Goal: Task Accomplishment & Management: Manage account settings

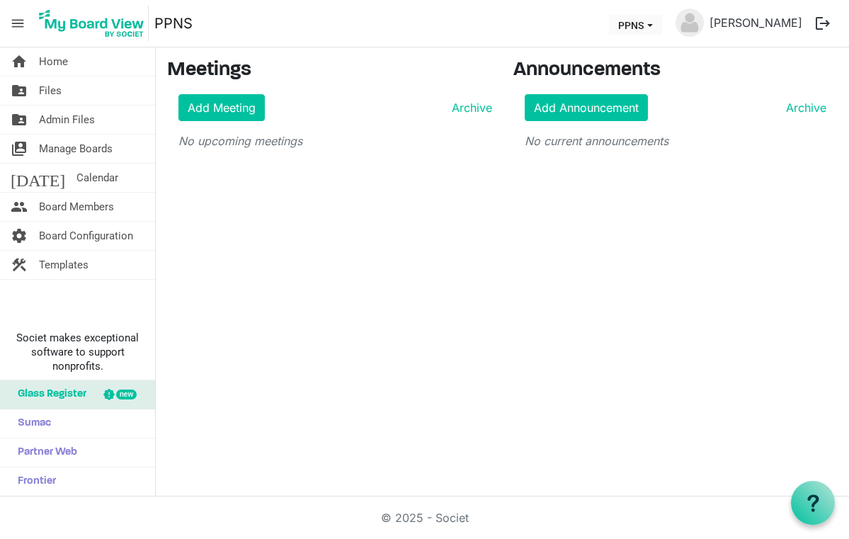
click at [62, 394] on span "Glass Register" at bounding box center [49, 394] width 76 height 28
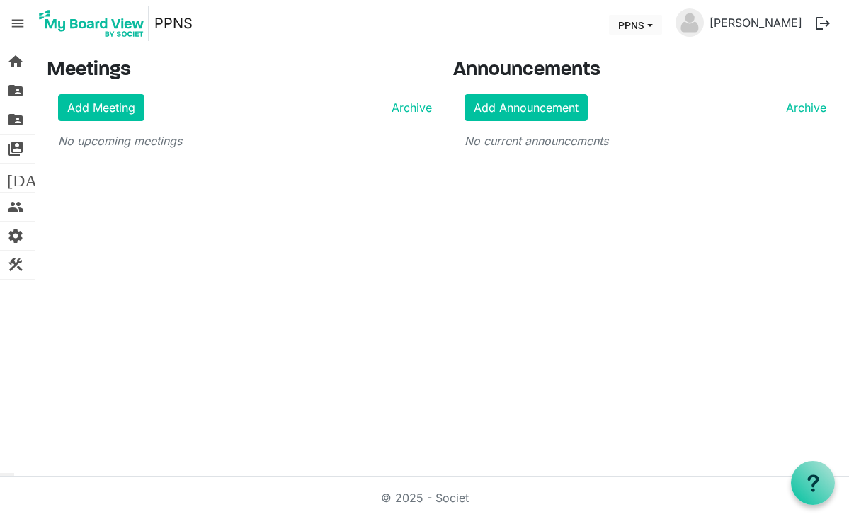
click at [17, 16] on span "menu" at bounding box center [17, 23] width 27 height 27
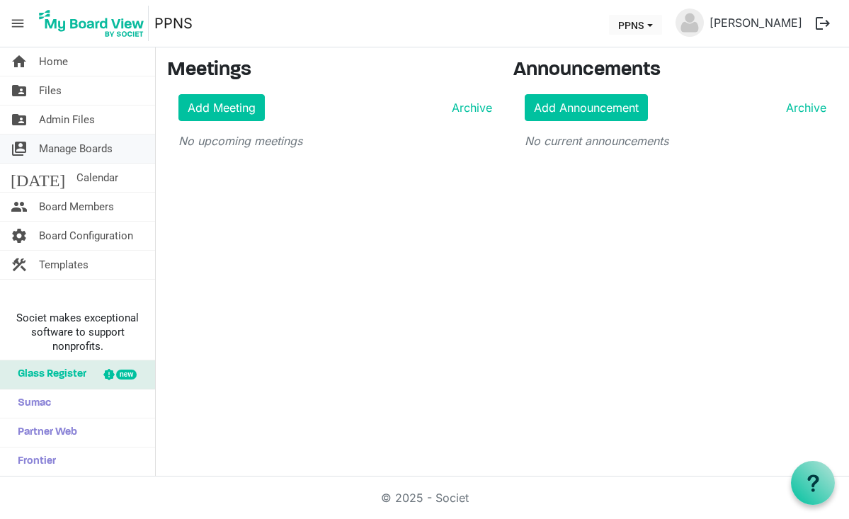
click at [77, 141] on span "Manage Boards" at bounding box center [76, 149] width 74 height 28
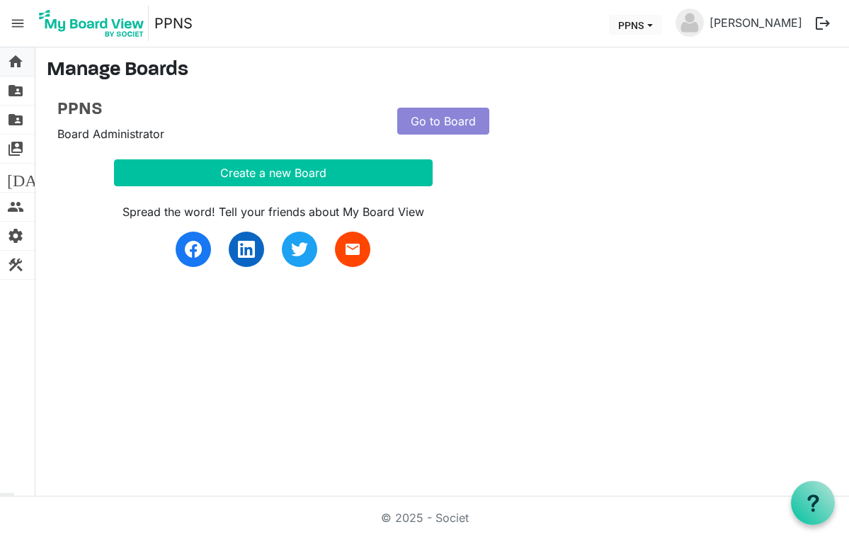
click at [25, 65] on link "home Home" at bounding box center [17, 61] width 35 height 28
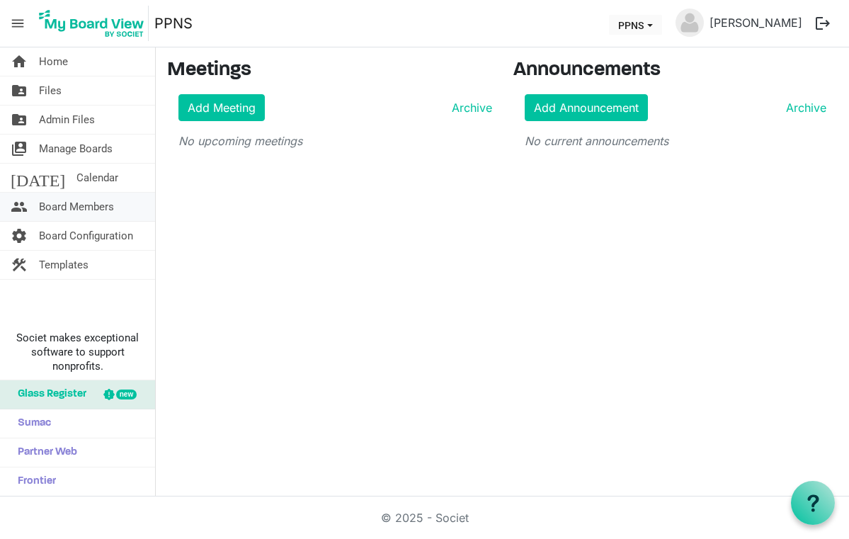
click at [69, 212] on span "Board Members" at bounding box center [76, 207] width 75 height 28
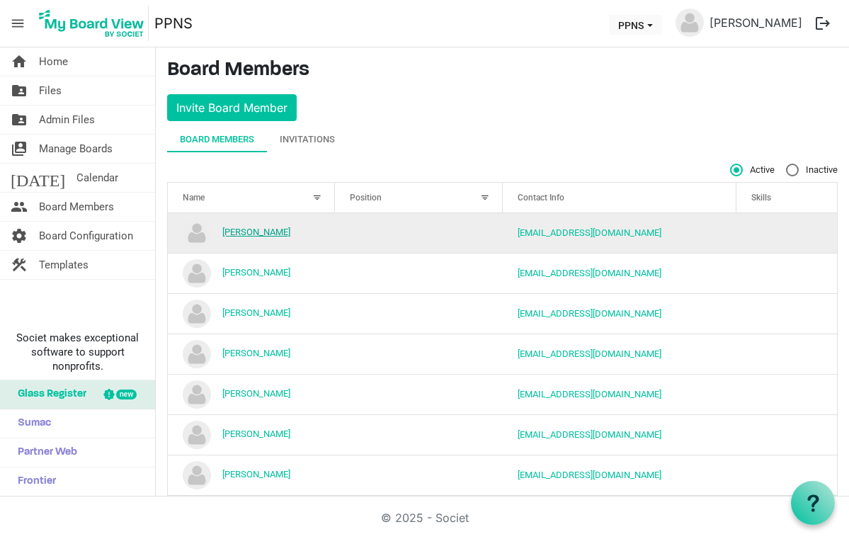
click at [251, 234] on link "Alison Biszczak" at bounding box center [256, 232] width 68 height 11
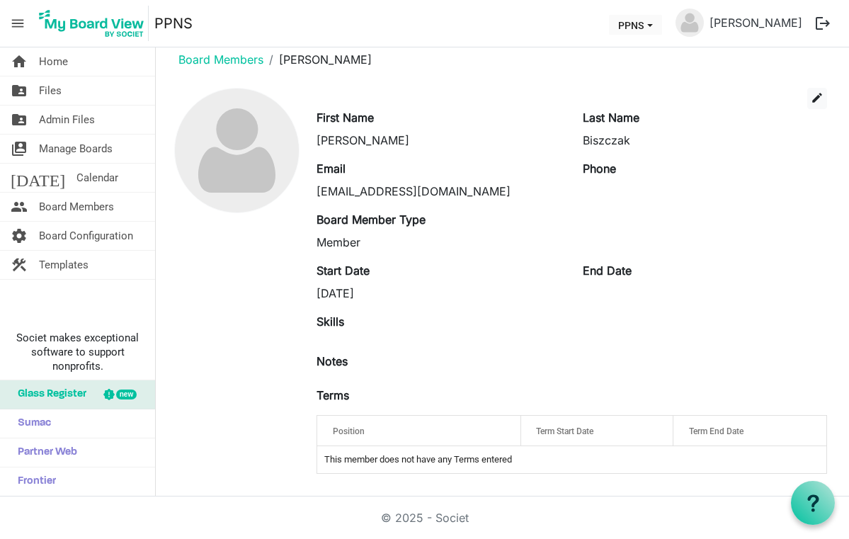
scroll to position [17, 0]
click at [817, 100] on span "edit" at bounding box center [817, 97] width 13 height 13
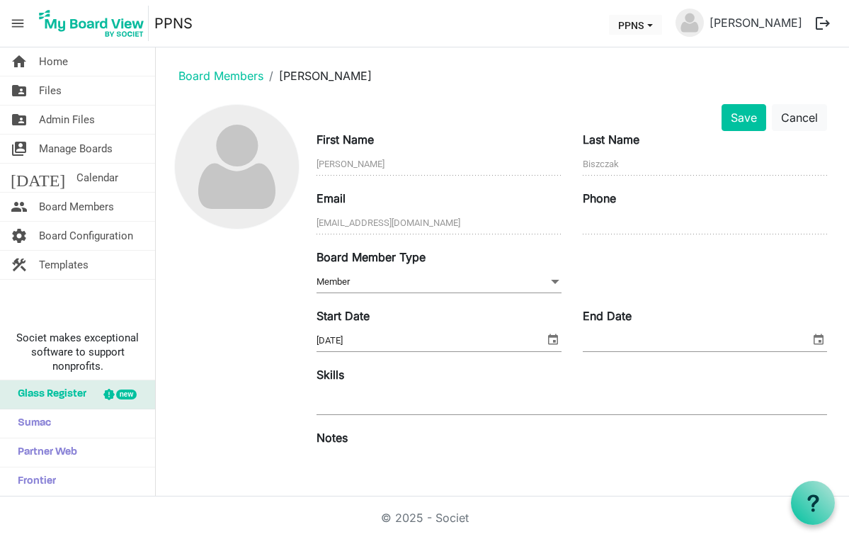
click at [818, 338] on span "select" at bounding box center [818, 339] width 17 height 18
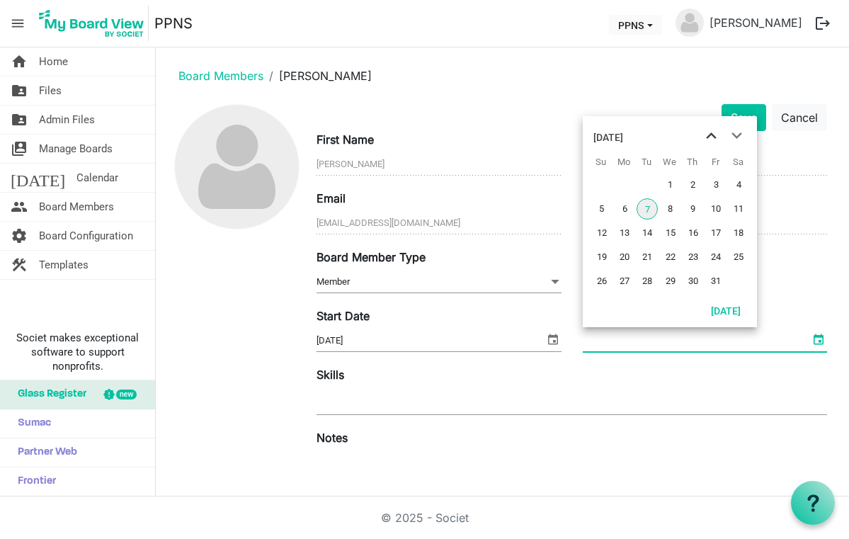
click at [706, 142] on span "previous month" at bounding box center [711, 135] width 25 height 25
click at [623, 184] on span "1" at bounding box center [624, 184] width 21 height 21
type input "[DATE]"
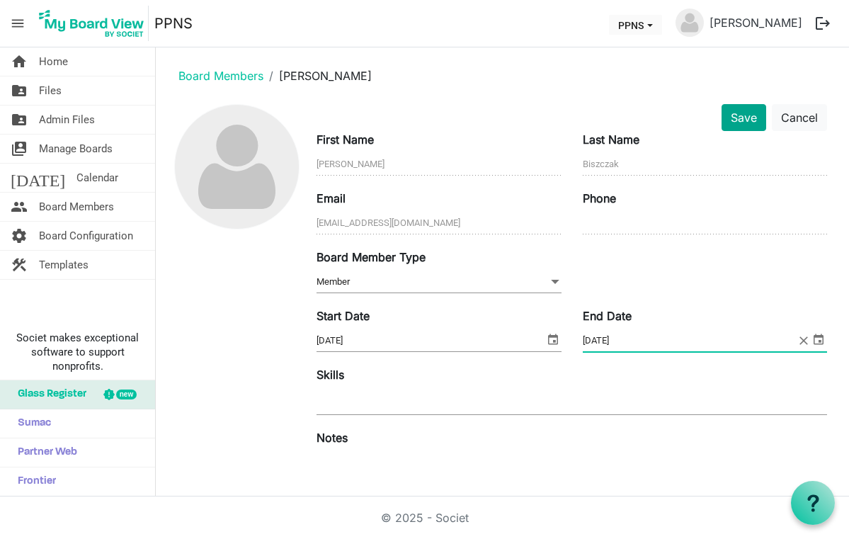
click at [750, 130] on button "Save" at bounding box center [743, 117] width 45 height 27
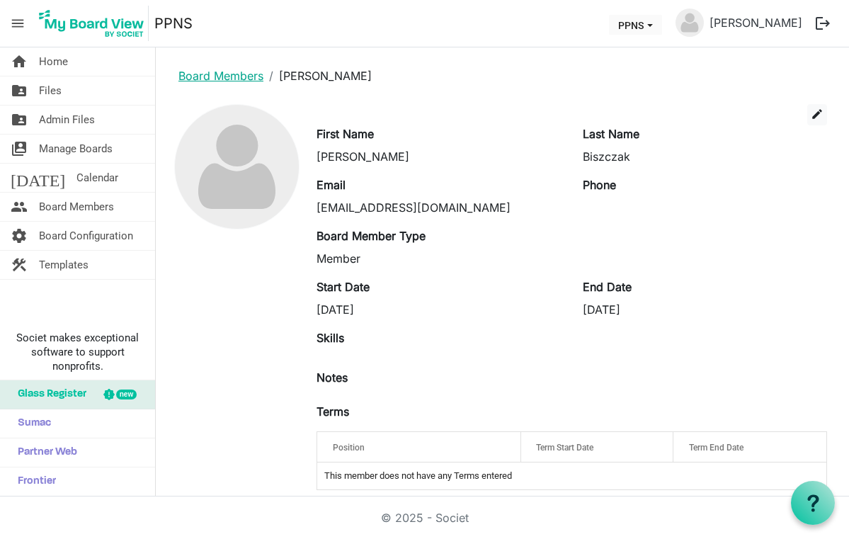
click at [219, 72] on link "Board Members" at bounding box center [220, 76] width 85 height 14
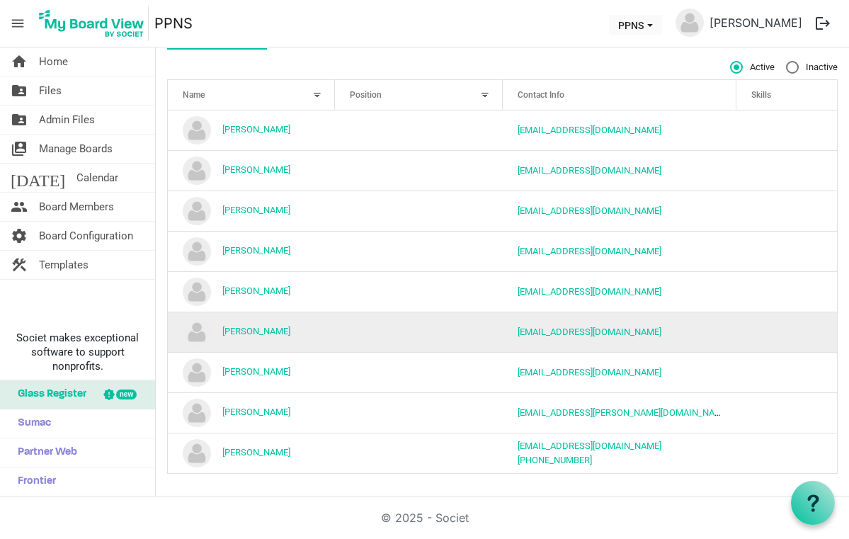
scroll to position [104, 0]
click at [253, 331] on link "Lisa Veniot" at bounding box center [256, 331] width 68 height 11
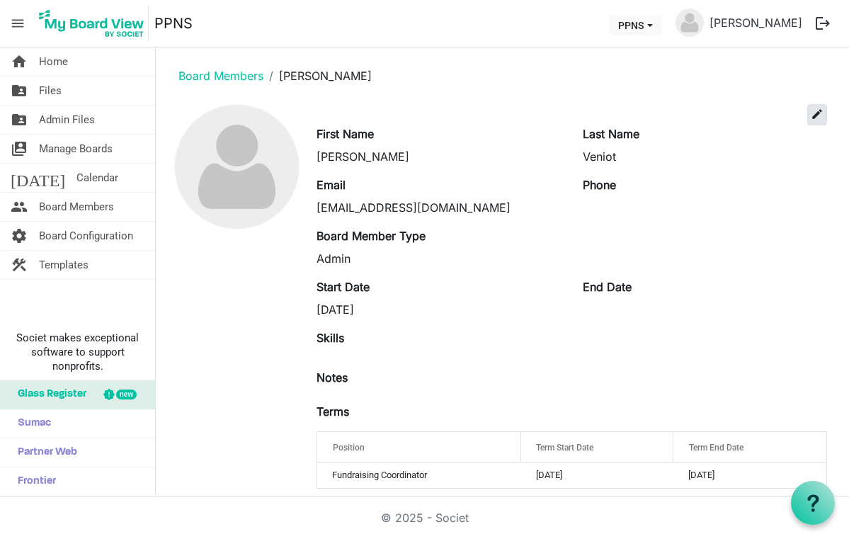
click at [813, 115] on span "edit" at bounding box center [817, 114] width 13 height 13
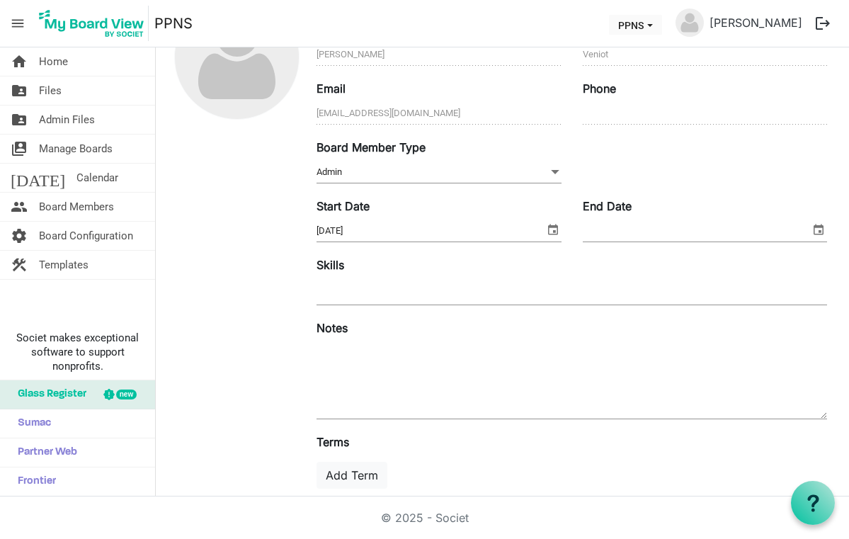
scroll to position [81, 0]
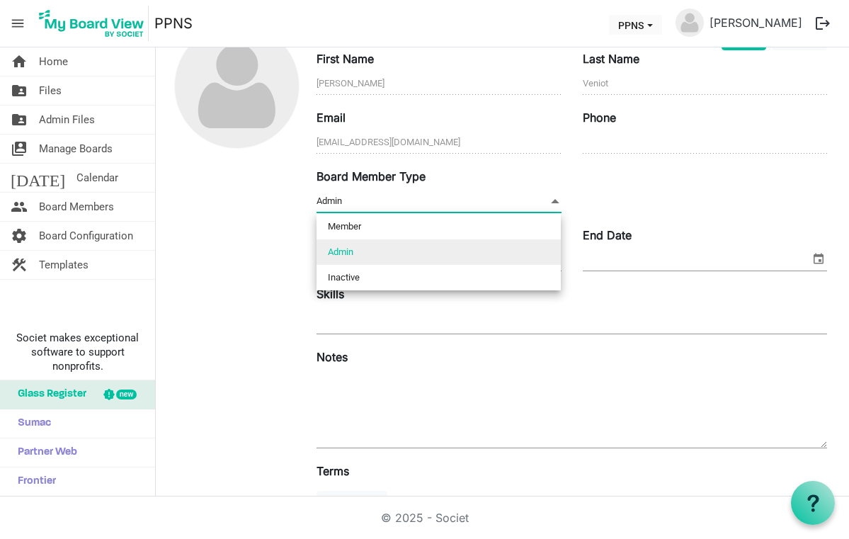
click at [558, 200] on span at bounding box center [555, 201] width 13 height 16
click at [467, 276] on li "Inactive" at bounding box center [438, 277] width 244 height 25
type input "Inactive"
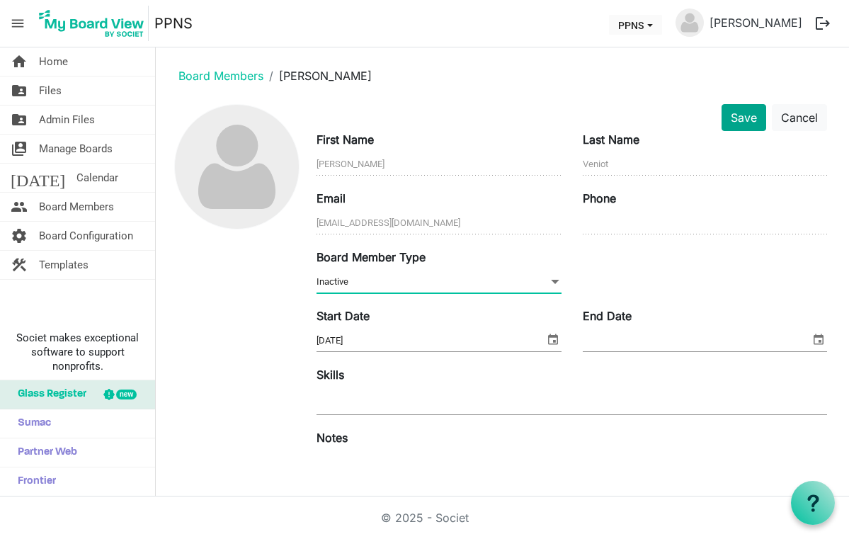
scroll to position [0, 0]
click at [747, 125] on button "Save" at bounding box center [743, 117] width 45 height 27
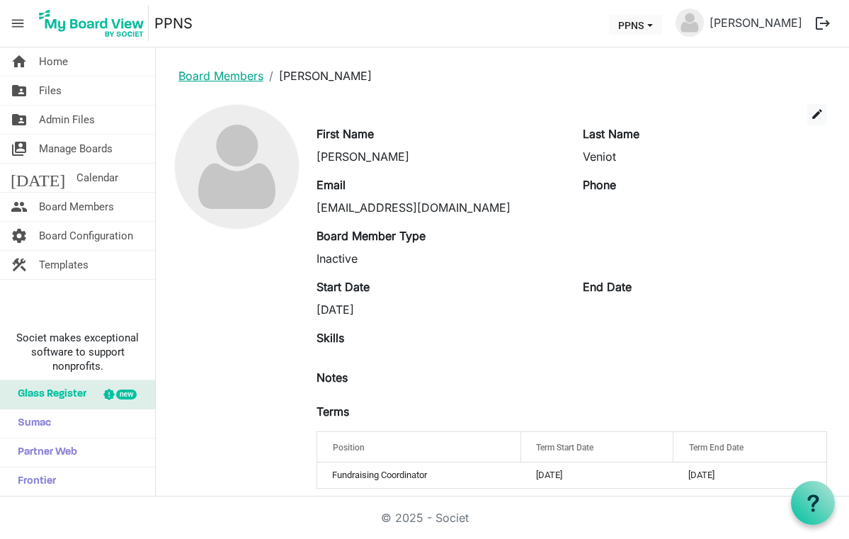
click at [233, 75] on link "Board Members" at bounding box center [220, 76] width 85 height 14
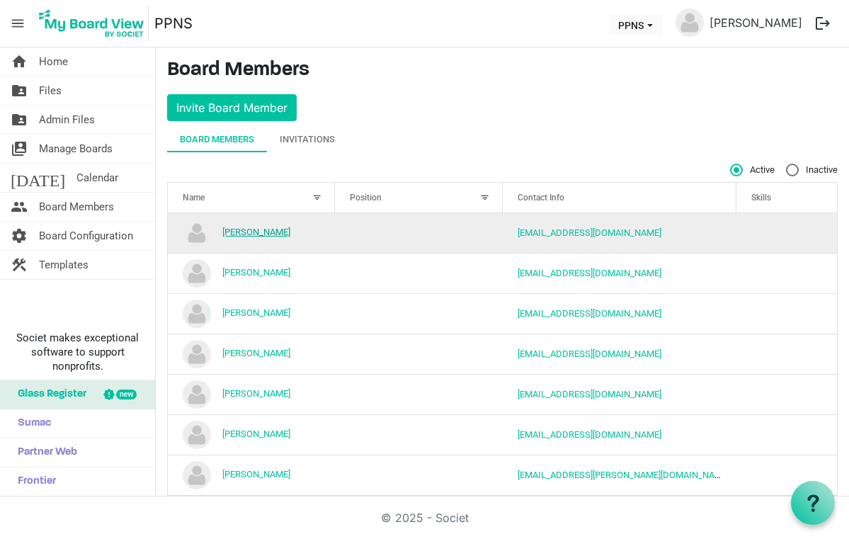
click at [281, 234] on link "Alison Biszczak" at bounding box center [256, 232] width 68 height 11
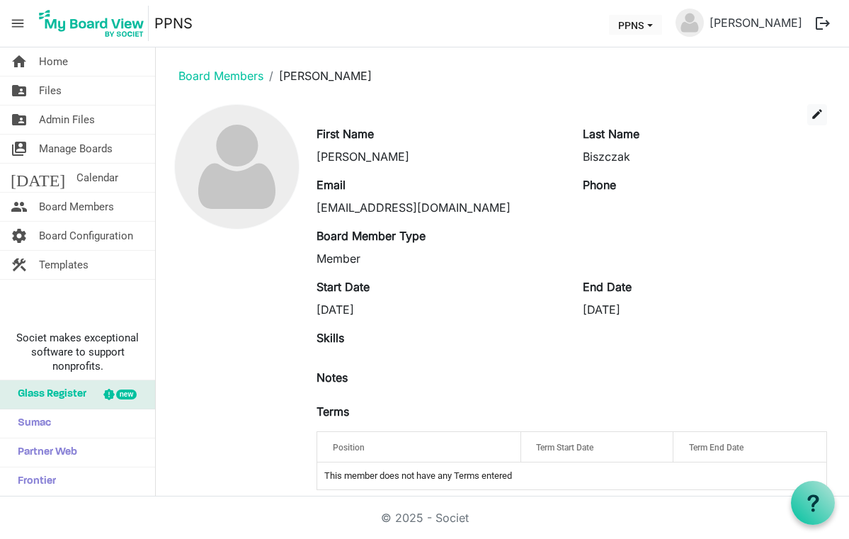
click at [351, 271] on div "Board Member Type Member" at bounding box center [572, 252] width 532 height 51
click at [372, 256] on div "Member" at bounding box center [438, 258] width 244 height 17
click at [821, 115] on span "edit" at bounding box center [817, 114] width 13 height 13
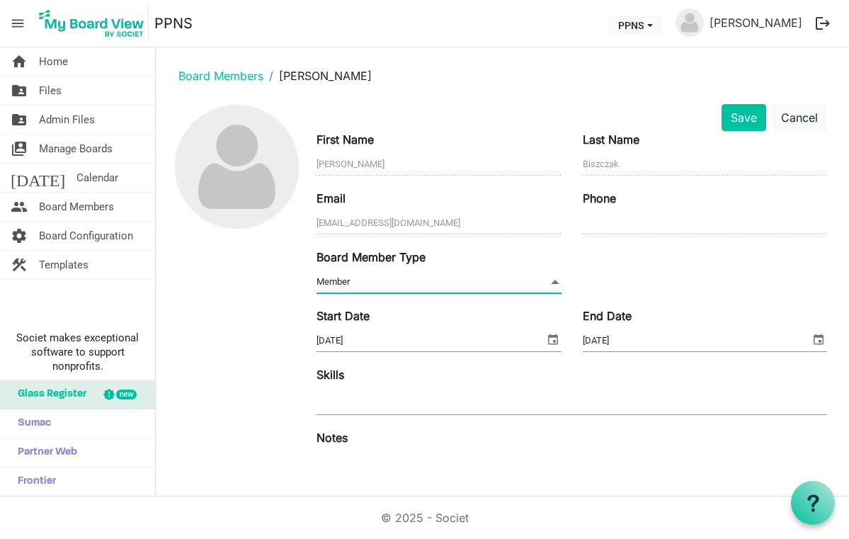
click at [551, 284] on span at bounding box center [555, 282] width 13 height 16
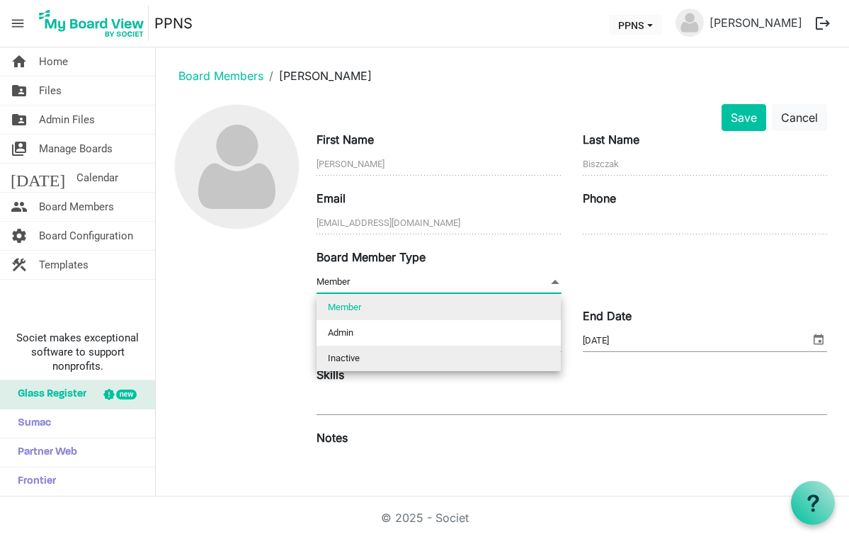
click at [394, 357] on li "Inactive" at bounding box center [438, 358] width 244 height 25
type input "Inactive"
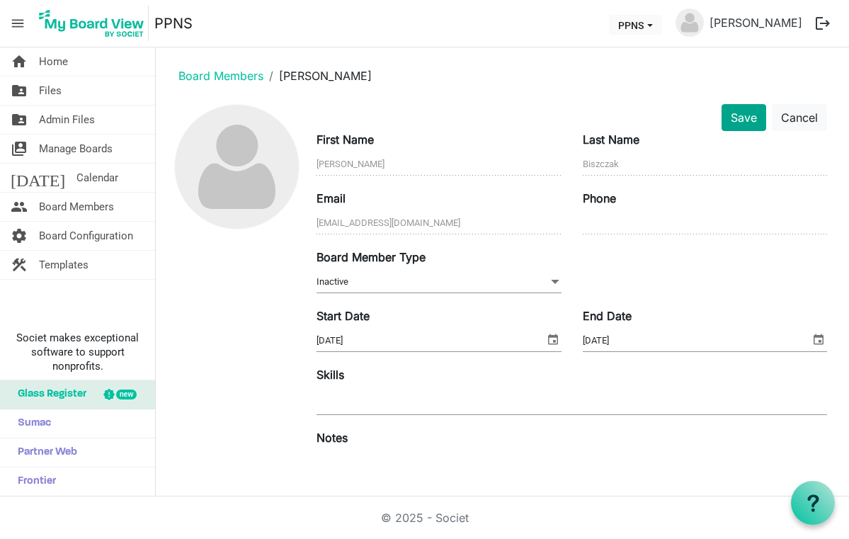
click at [741, 125] on button "Save" at bounding box center [743, 117] width 45 height 27
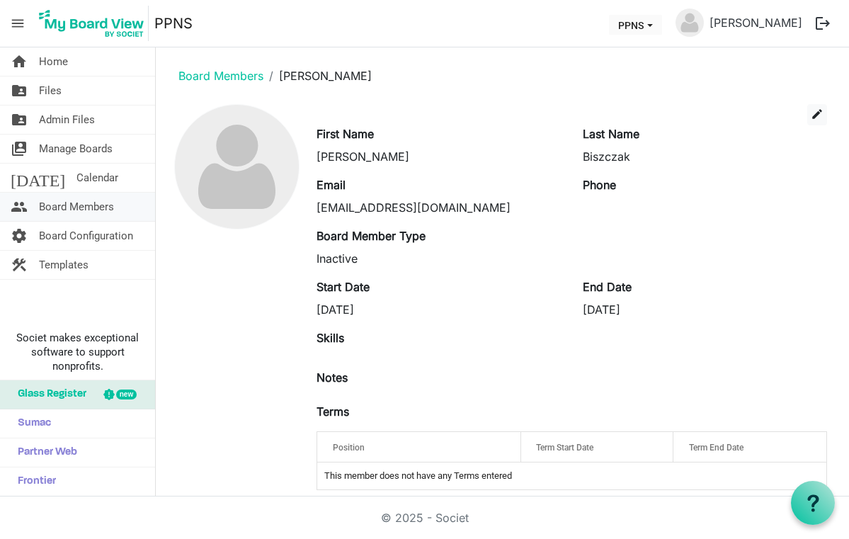
click at [77, 203] on span "Board Members" at bounding box center [76, 207] width 75 height 28
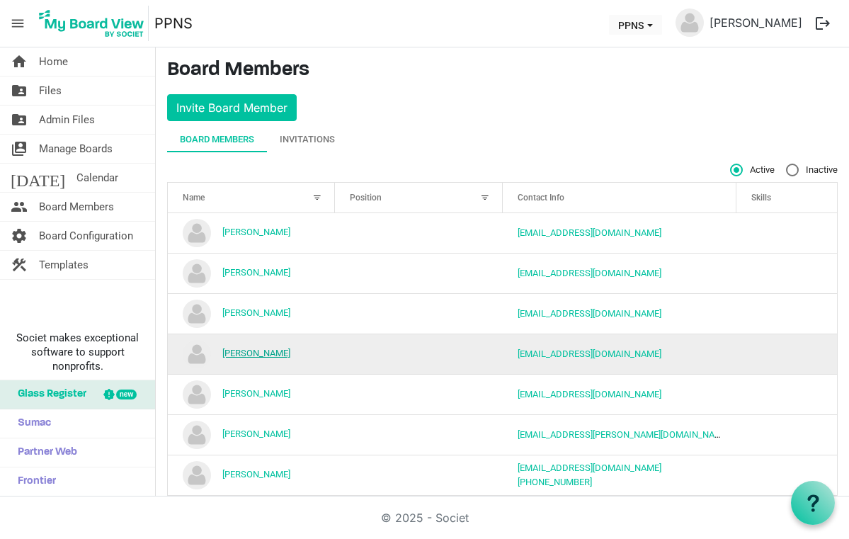
click at [256, 356] on link "[PERSON_NAME]" at bounding box center [256, 353] width 68 height 11
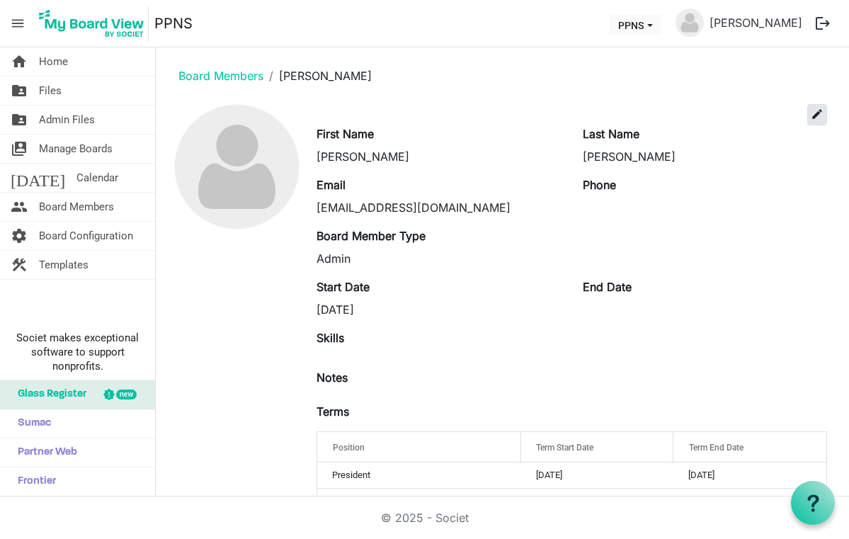
click at [813, 116] on span "edit" at bounding box center [817, 114] width 13 height 13
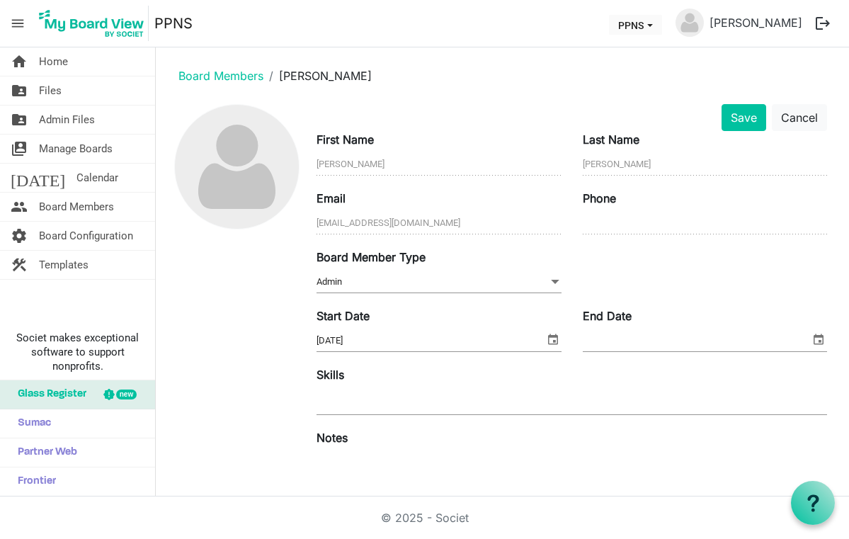
click at [552, 280] on span at bounding box center [555, 282] width 13 height 16
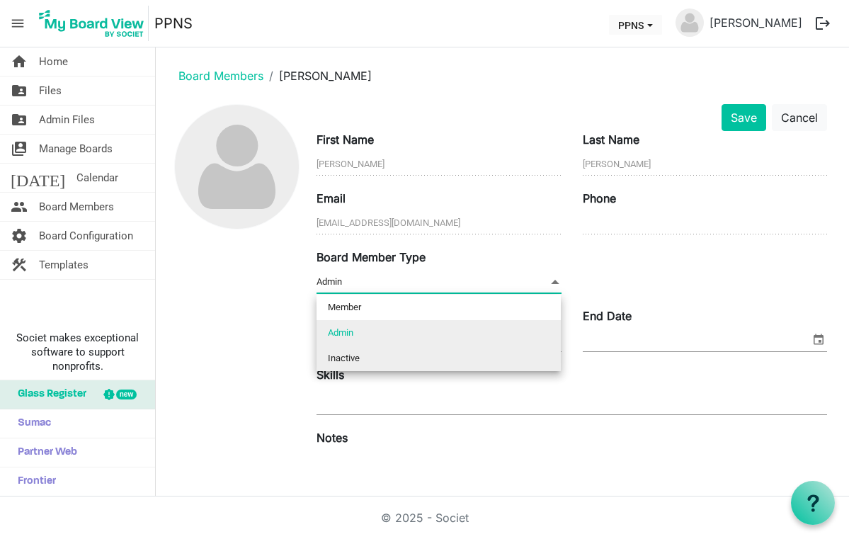
click at [416, 353] on li "Inactive" at bounding box center [438, 358] width 244 height 25
type input "Inactive"
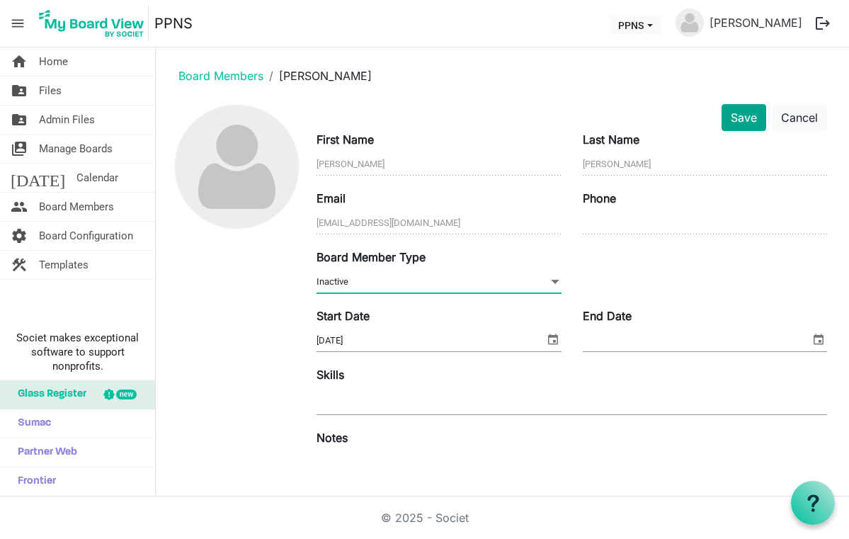
click at [743, 126] on button "Save" at bounding box center [743, 117] width 45 height 27
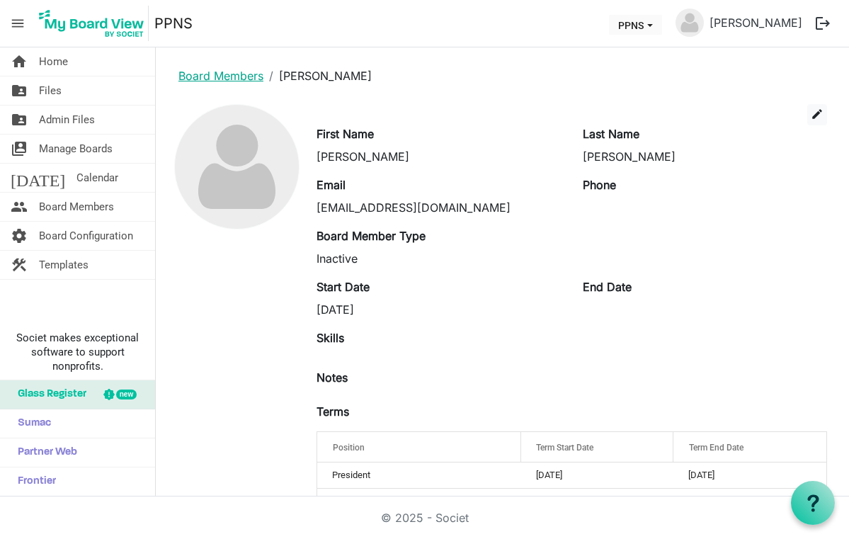
click at [218, 78] on link "Board Members" at bounding box center [220, 76] width 85 height 14
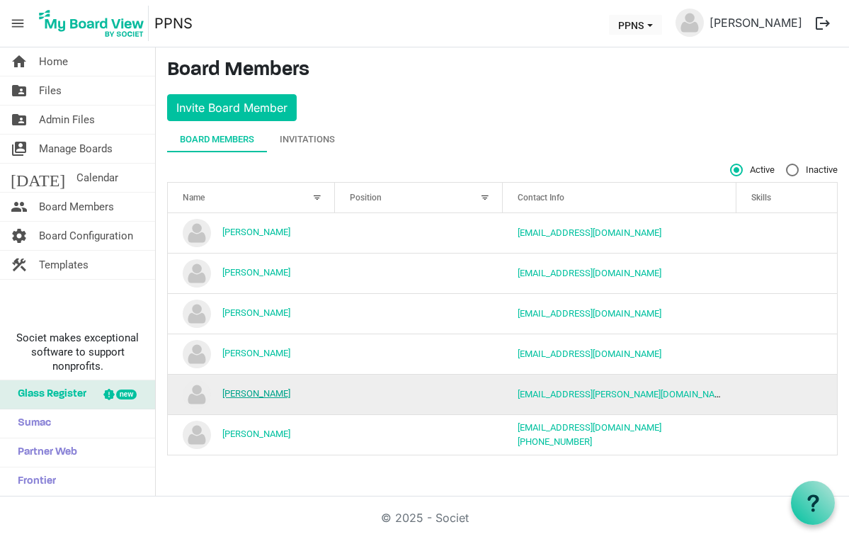
click at [261, 394] on link "[PERSON_NAME]" at bounding box center [256, 393] width 68 height 11
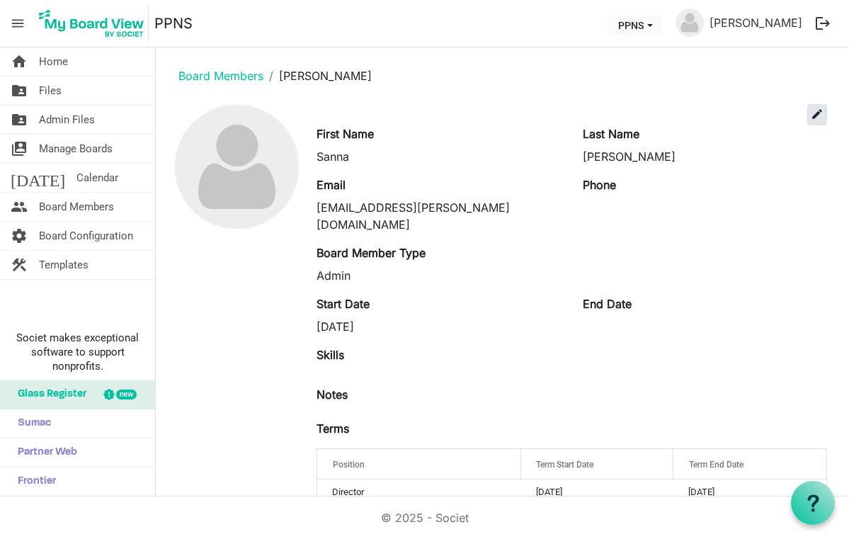
click at [820, 115] on span "edit" at bounding box center [817, 114] width 13 height 13
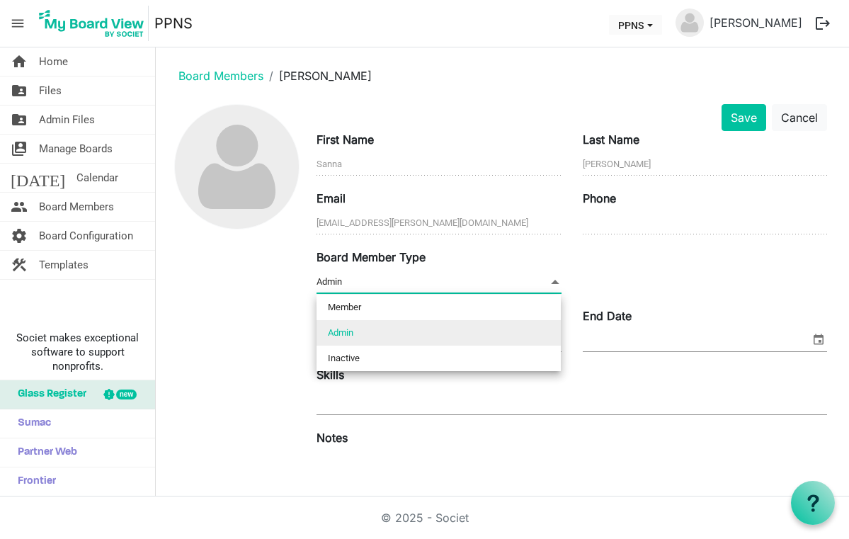
click at [542, 283] on span "Admin Admin" at bounding box center [438, 282] width 244 height 22
click at [372, 359] on li "Inactive" at bounding box center [438, 358] width 244 height 25
type input "Inactive"
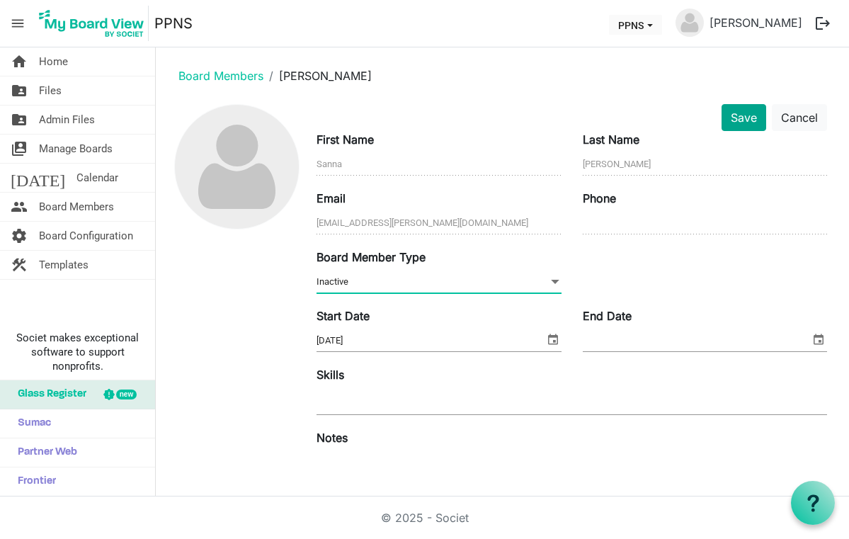
click at [737, 118] on button "Save" at bounding box center [743, 117] width 45 height 27
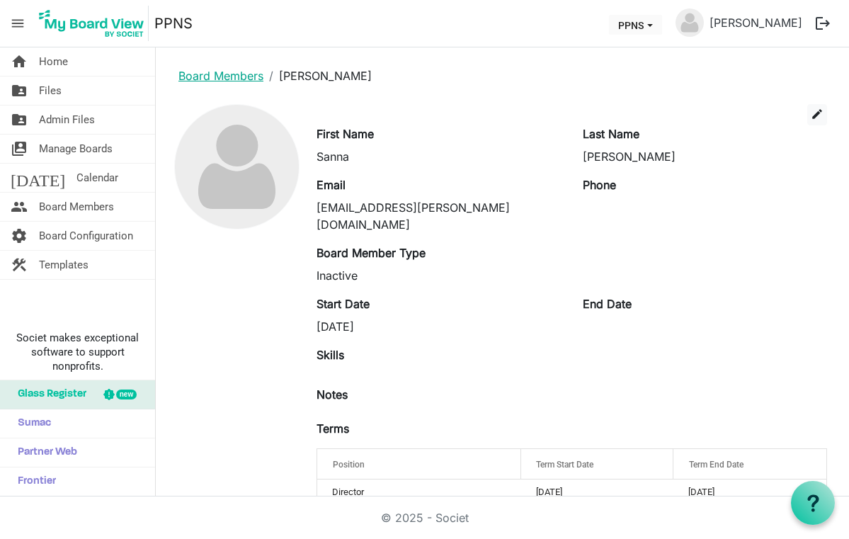
click at [225, 74] on link "Board Members" at bounding box center [220, 76] width 85 height 14
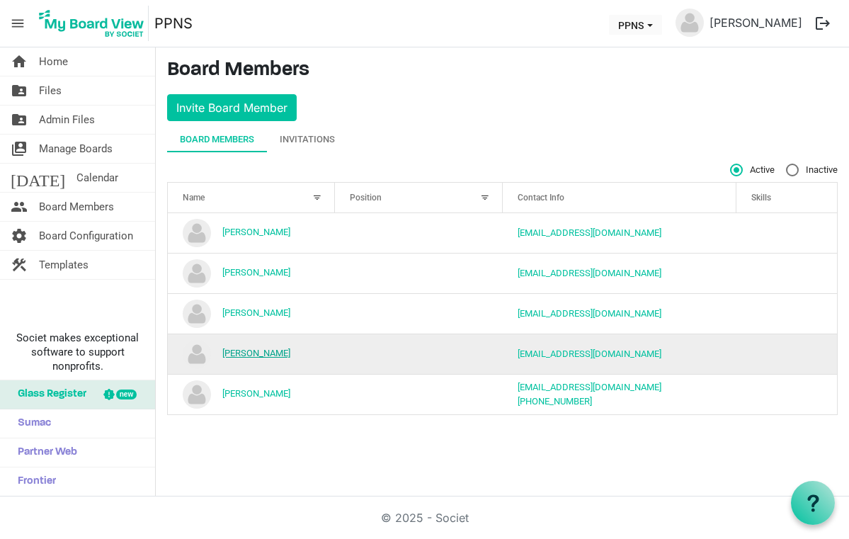
click at [272, 350] on link "[PERSON_NAME]" at bounding box center [256, 353] width 68 height 11
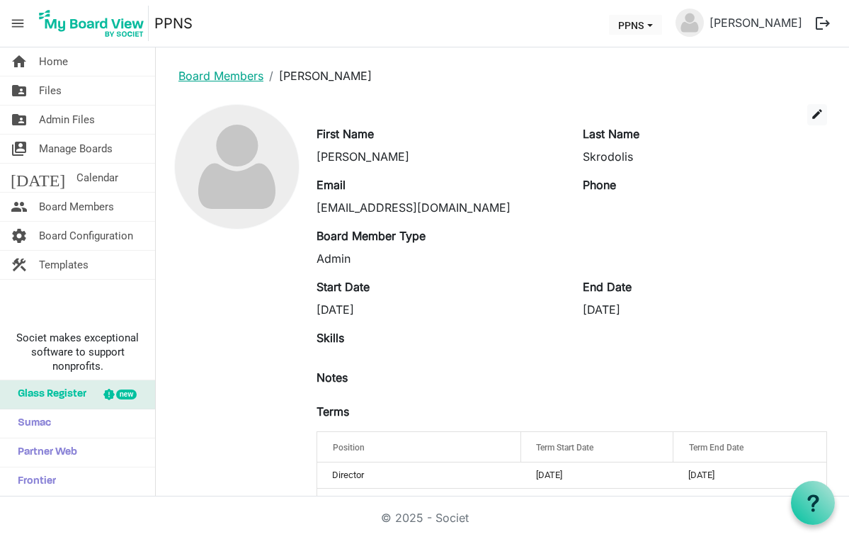
click at [198, 74] on link "Board Members" at bounding box center [220, 76] width 85 height 14
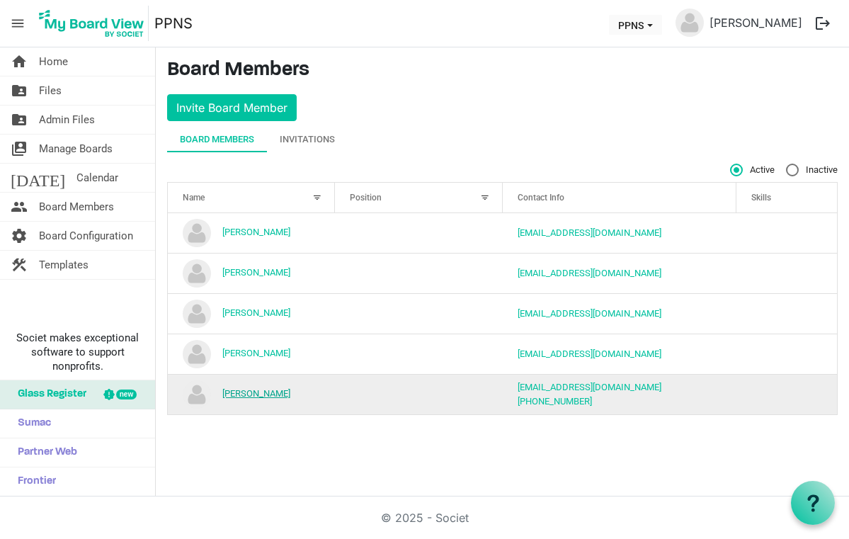
click at [237, 391] on link "[PERSON_NAME]" at bounding box center [256, 393] width 68 height 11
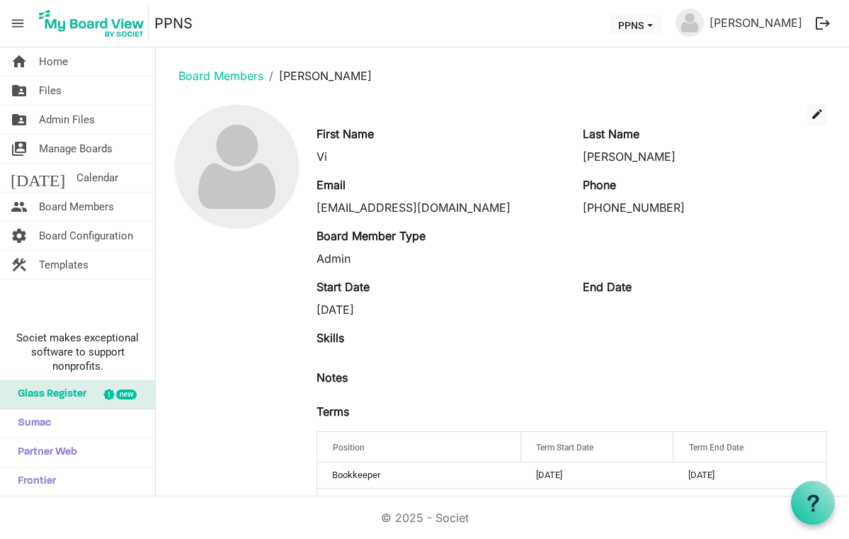
click at [346, 159] on div "Vi" at bounding box center [438, 156] width 244 height 17
click at [825, 122] on button "edit" at bounding box center [817, 114] width 20 height 21
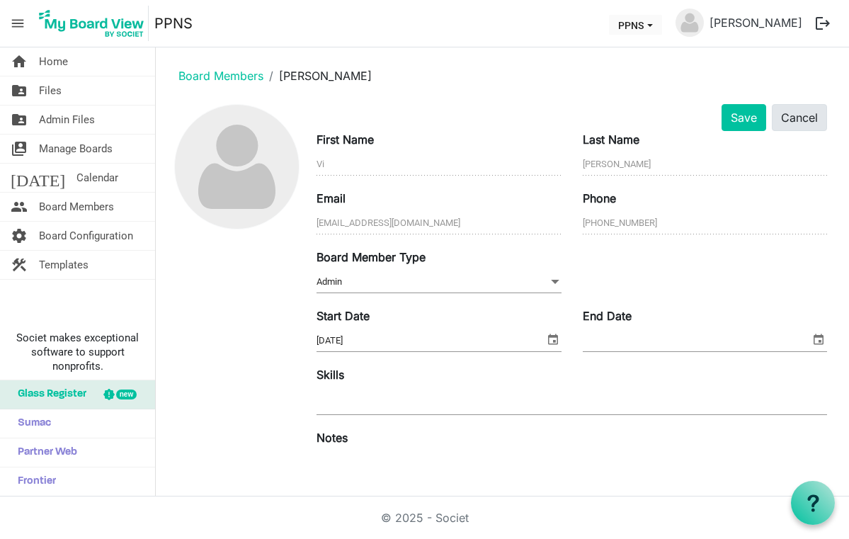
click at [801, 115] on button "Cancel" at bounding box center [799, 117] width 55 height 27
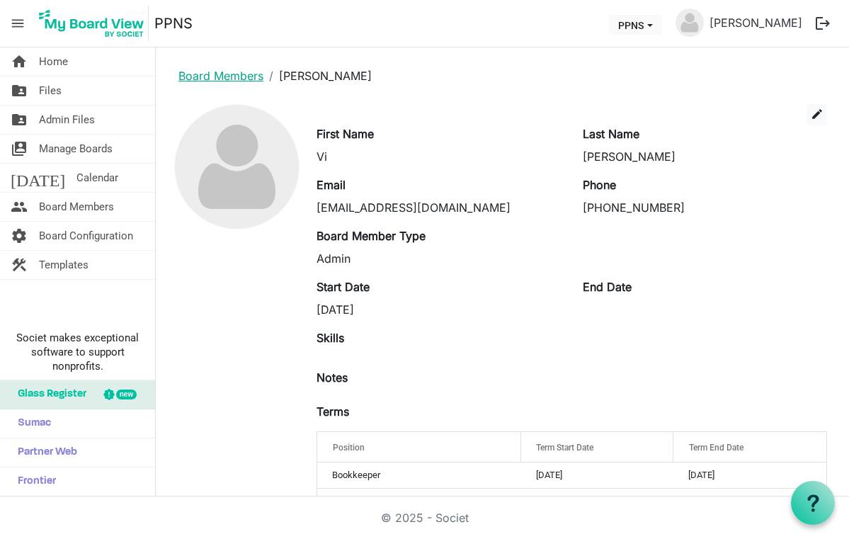
click at [230, 77] on link "Board Members" at bounding box center [220, 76] width 85 height 14
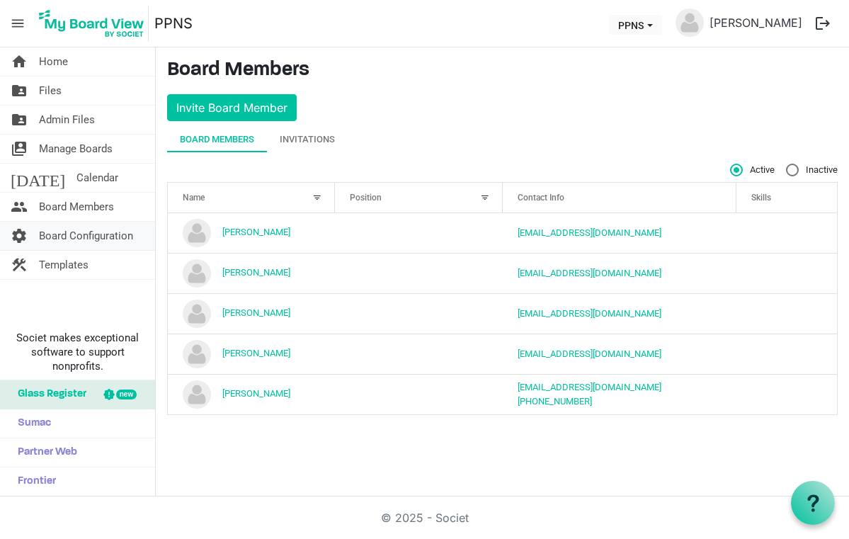
click at [98, 236] on span "Board Configuration" at bounding box center [86, 236] width 94 height 28
